Goal: Transaction & Acquisition: Purchase product/service

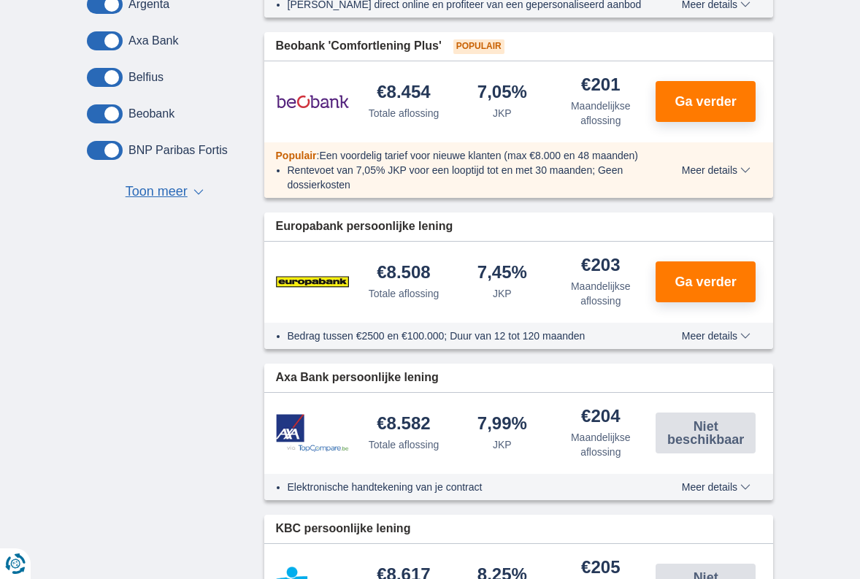
scroll to position [657, 0]
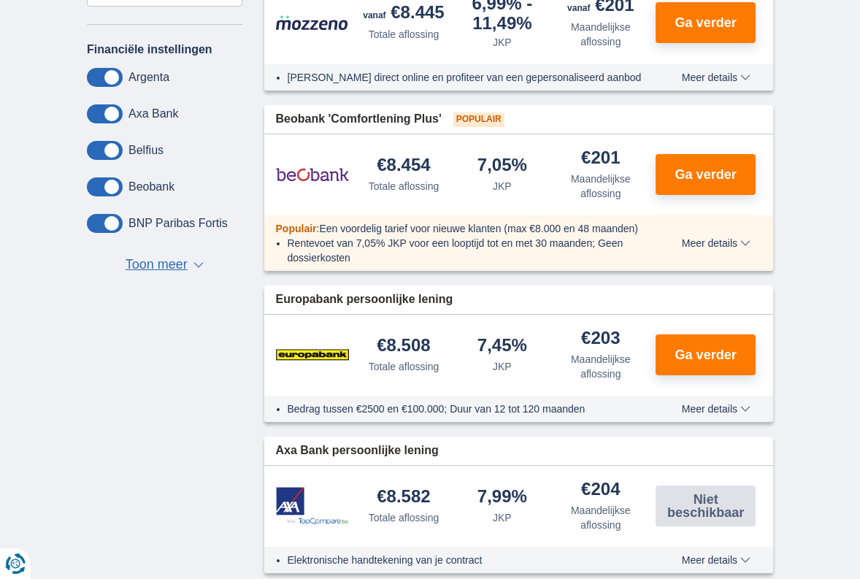
drag, startPoint x: 32, startPoint y: 117, endPoint x: 68, endPoint y: 88, distance: 46.2
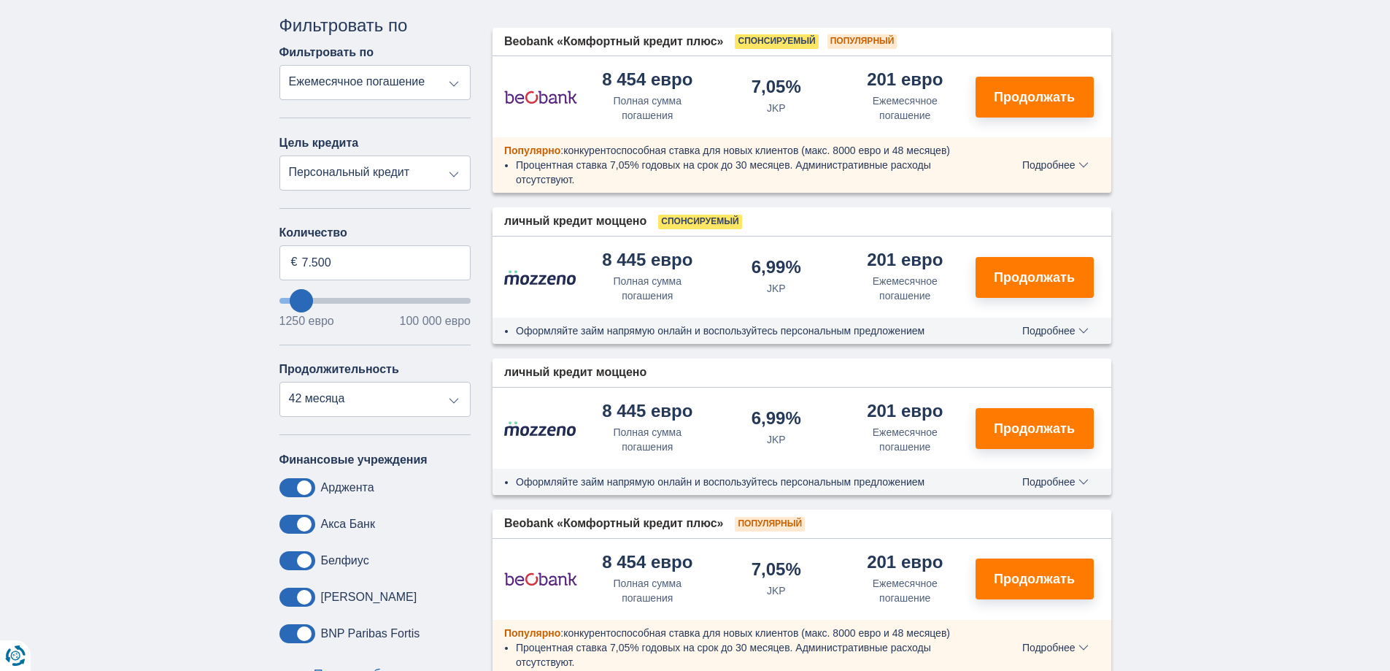
scroll to position [365, 0]
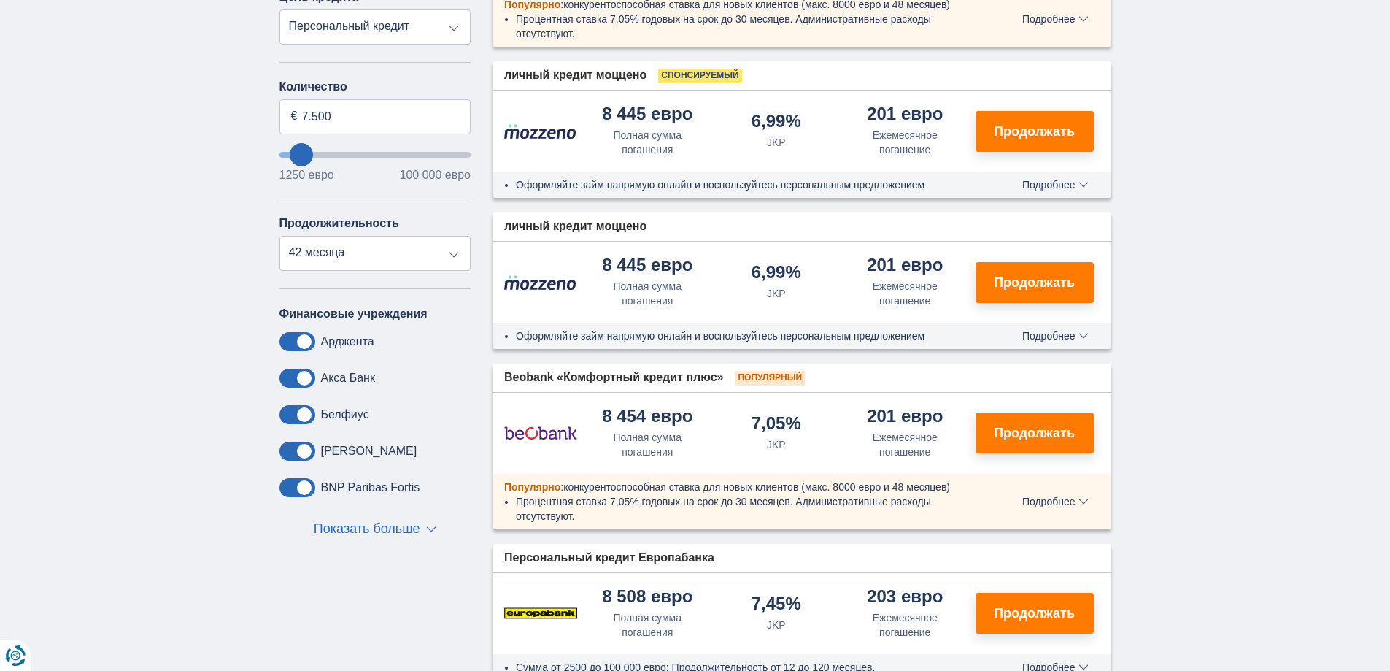
drag, startPoint x: 366, startPoint y: 525, endPoint x: 339, endPoint y: 461, distance: 69.7
click at [366, 525] on font "Показать больше" at bounding box center [367, 528] width 107 height 15
click at [290, 414] on span at bounding box center [297, 414] width 36 height 19
click at [0, 0] on input "checkbox" at bounding box center [0, 0] width 0 height 0
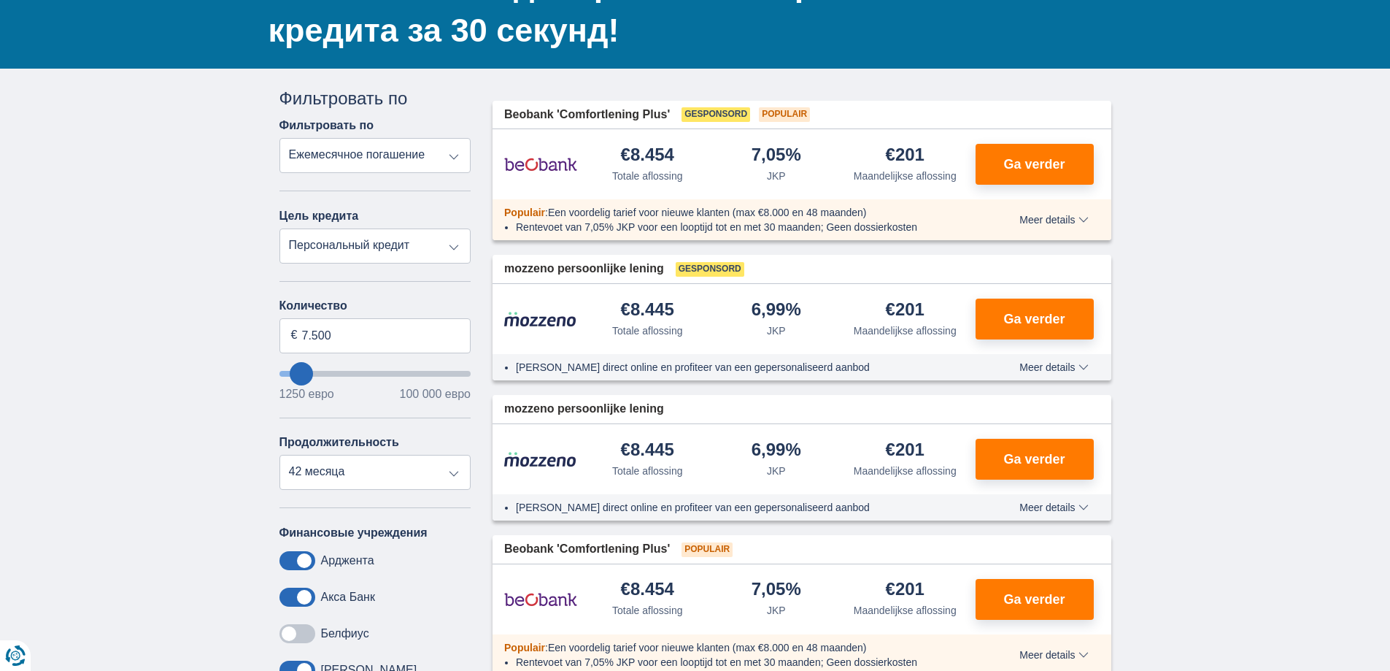
scroll to position [73, 0]
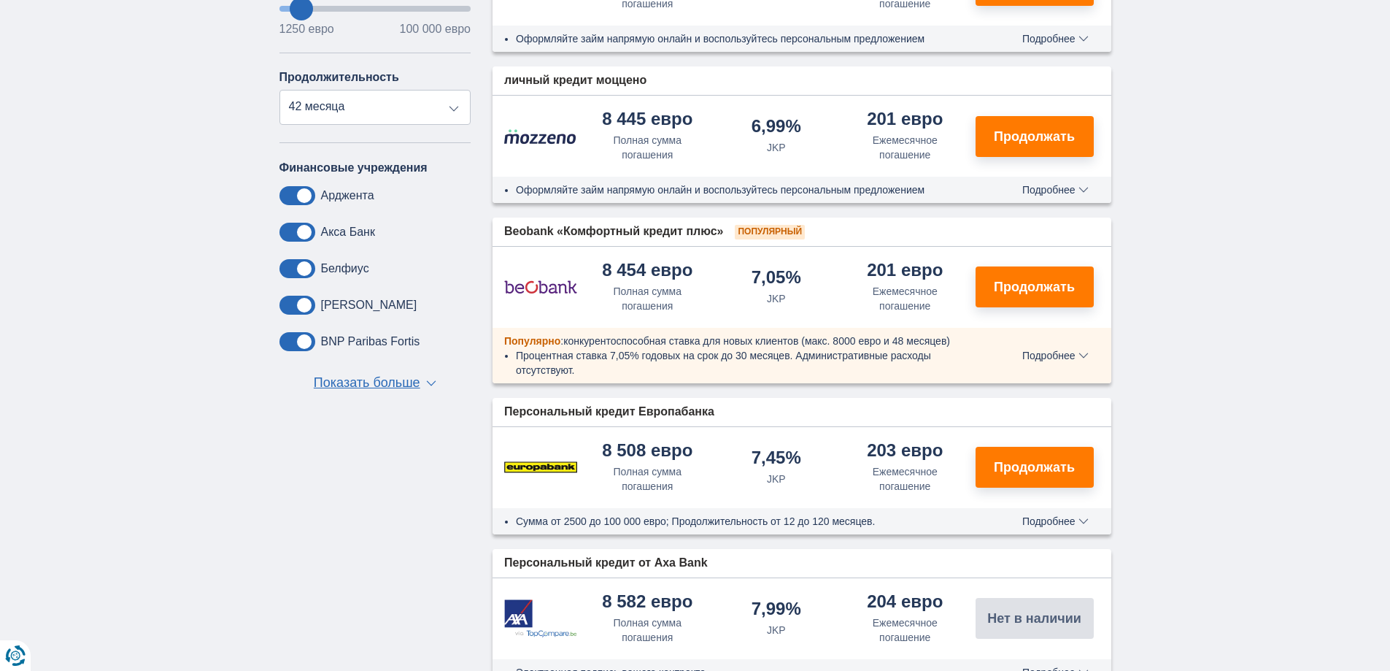
scroll to position [556, 0]
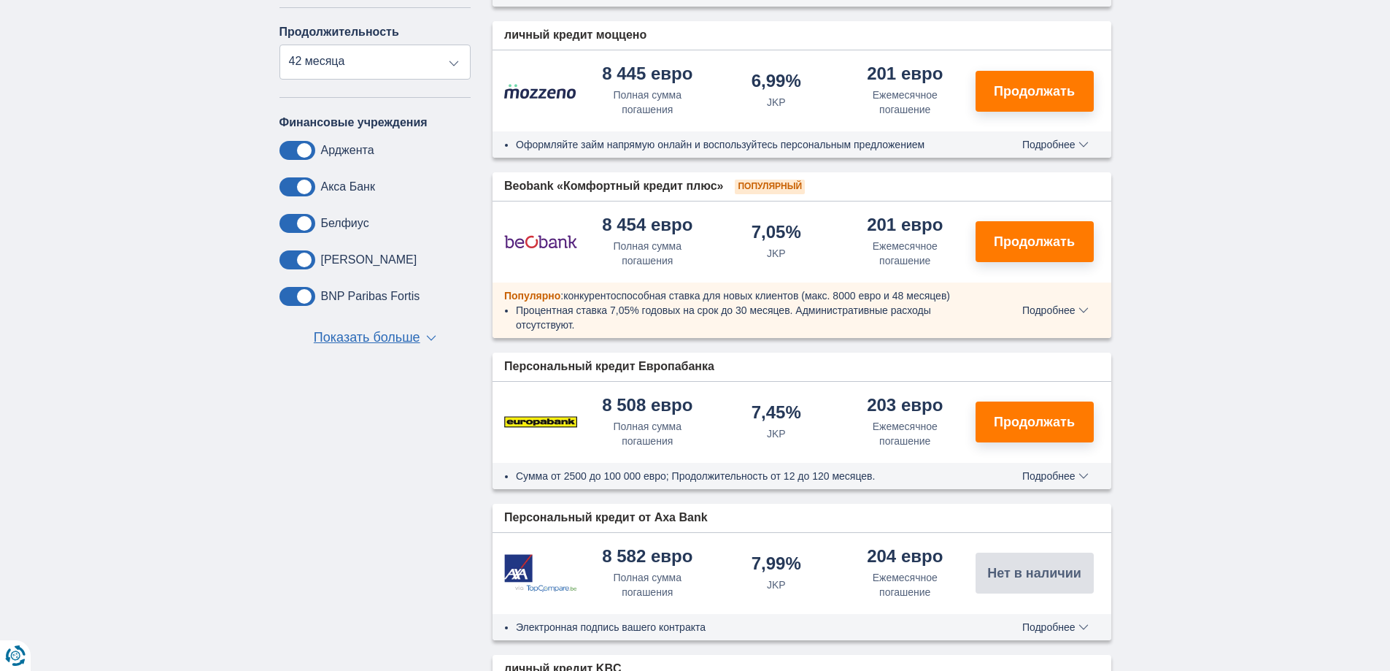
click at [1075, 636] on div "Электронная подпись вашего контракта Подробнее Minder details" at bounding box center [802, 627] width 619 height 26
click at [1072, 628] on font "Подробнее" at bounding box center [1048, 627] width 53 height 12
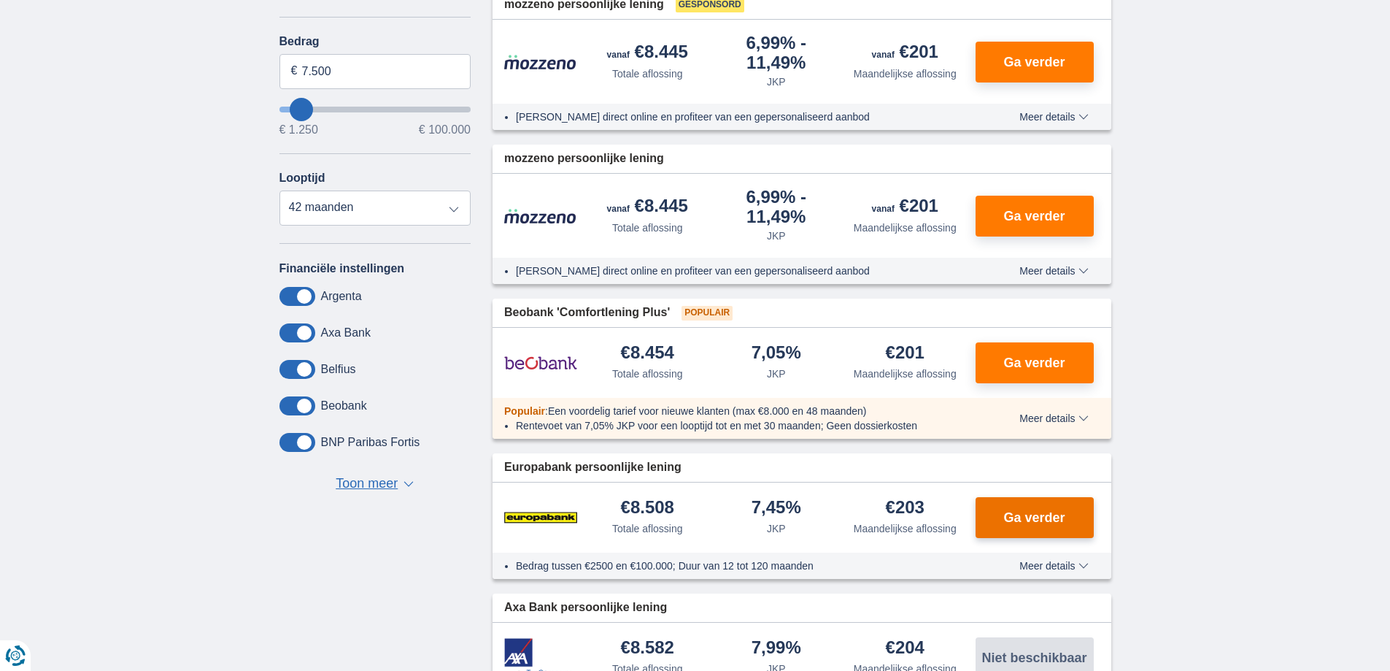
click at [992, 527] on button "Ga verder" at bounding box center [1035, 517] width 118 height 41
